Goal: Task Accomplishment & Management: Manage account settings

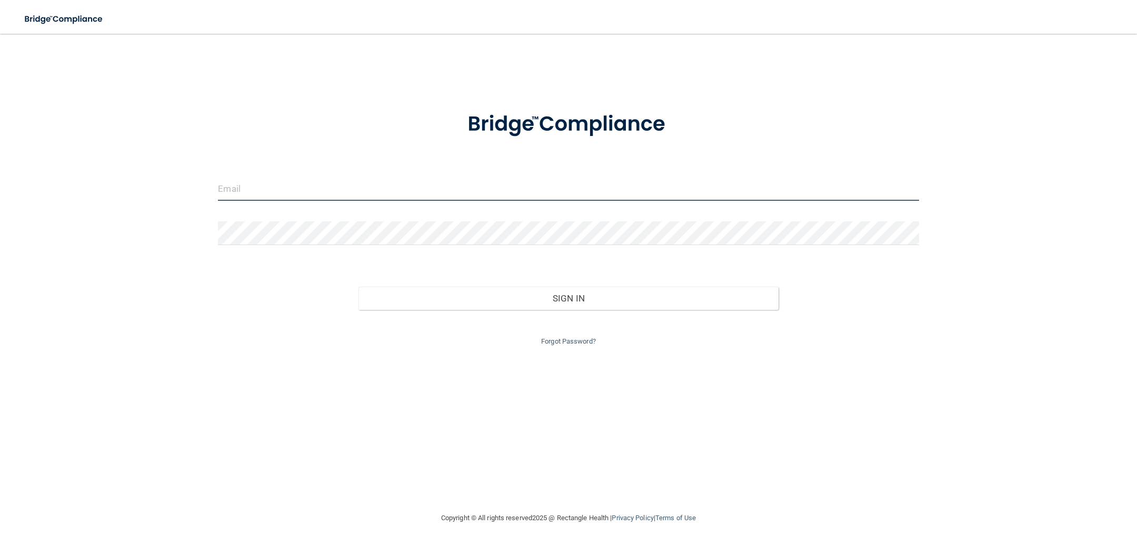
click at [228, 193] on input "email" at bounding box center [568, 189] width 701 height 24
type input "M"
type input "[EMAIL_ADDRESS][DOMAIN_NAME]"
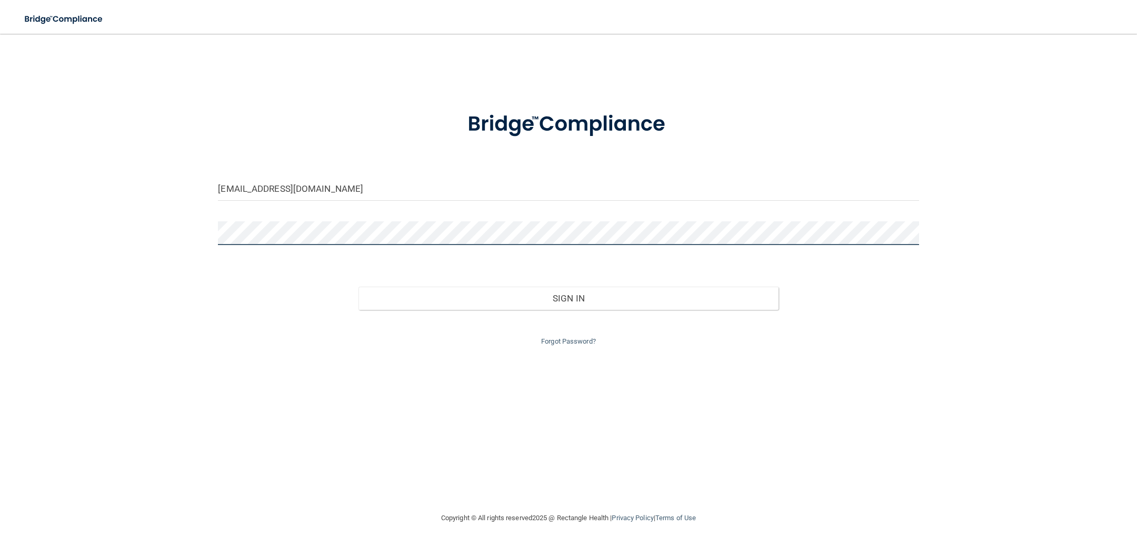
click at [169, 229] on div "[EMAIL_ADDRESS][DOMAIN_NAME] Invalid email/password. You don't have permission …" at bounding box center [568, 272] width 1095 height 457
click at [891, 283] on div "Sign In" at bounding box center [568, 287] width 717 height 44
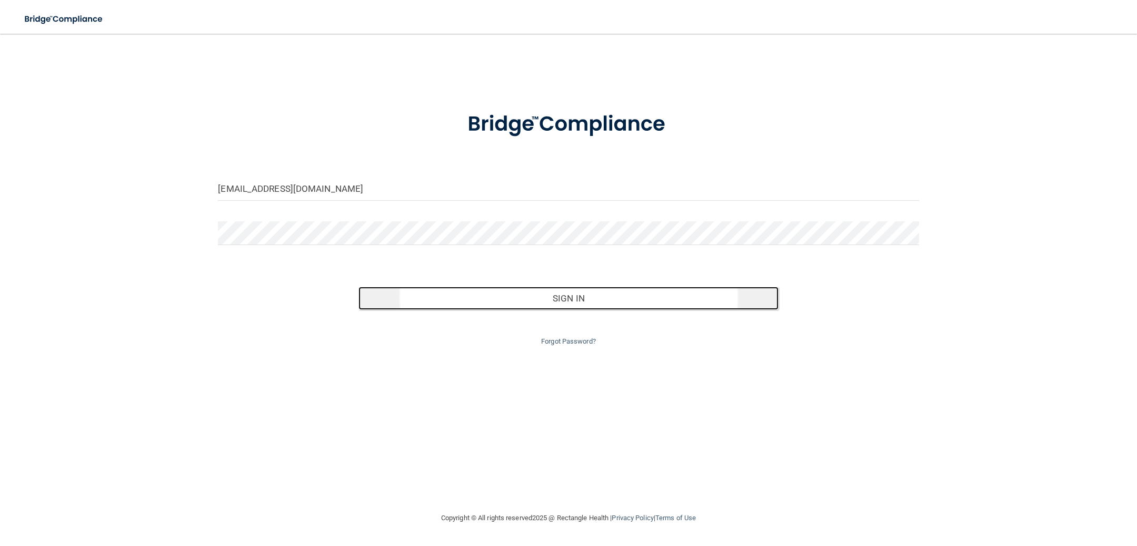
click at [552, 293] on button "Sign In" at bounding box center [569, 297] width 421 height 23
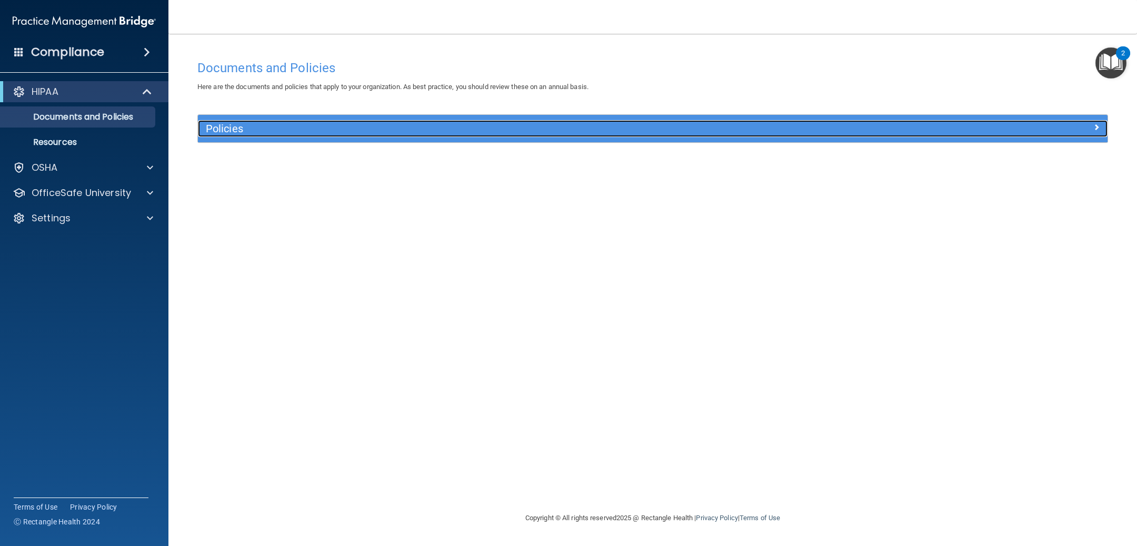
click at [414, 130] on h5 "Policies" at bounding box center [539, 129] width 667 height 12
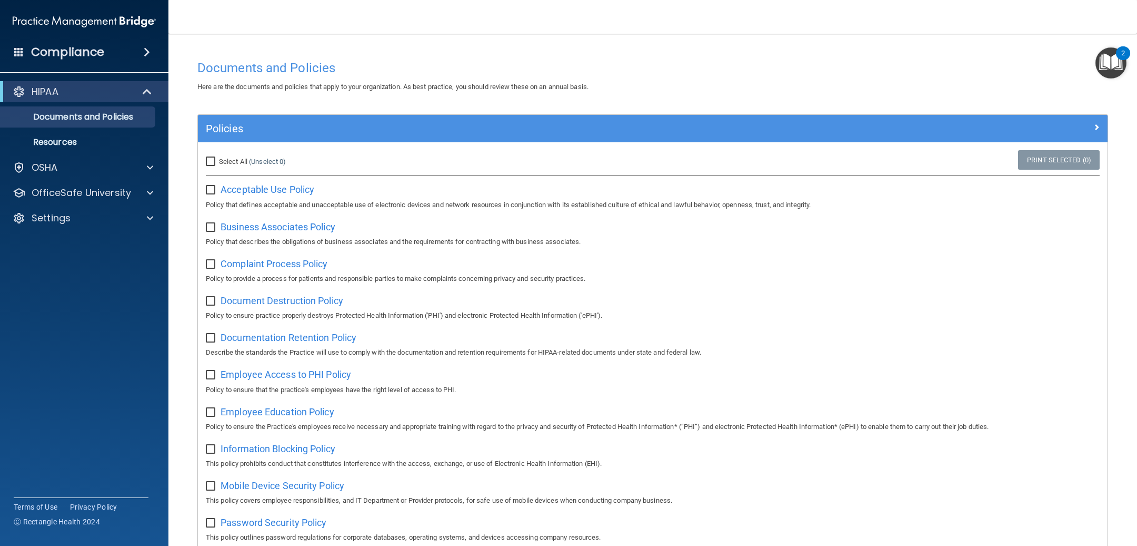
click at [1113, 65] on img "Open Resource Center, 2 new notifications" at bounding box center [1111, 62] width 31 height 31
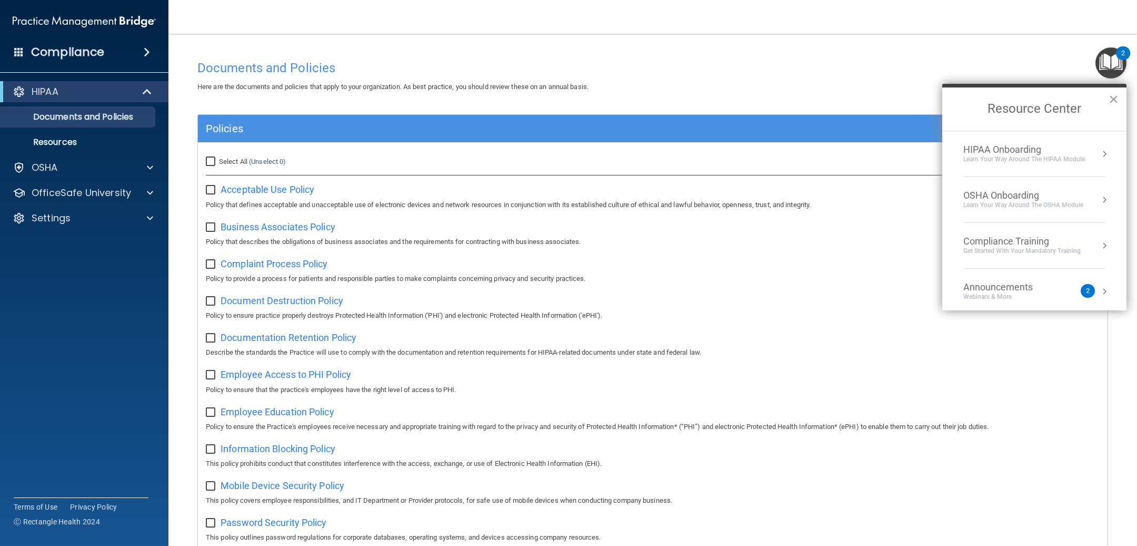
click at [1028, 152] on div "HIPAA Onboarding" at bounding box center [1025, 150] width 122 height 12
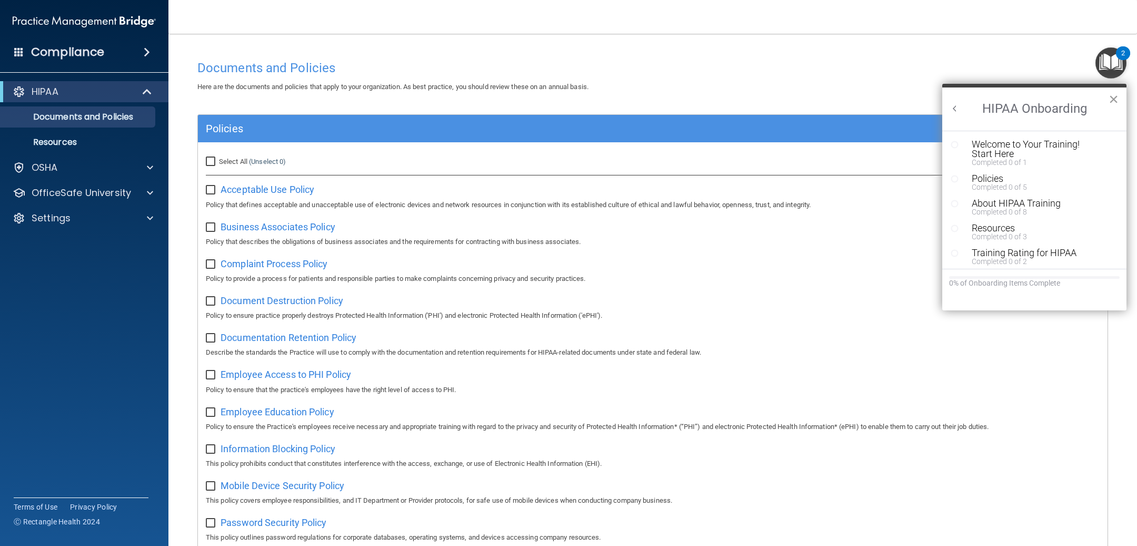
click at [1117, 100] on button "×" at bounding box center [1114, 99] width 10 height 17
